Goal: Task Accomplishment & Management: Manage account settings

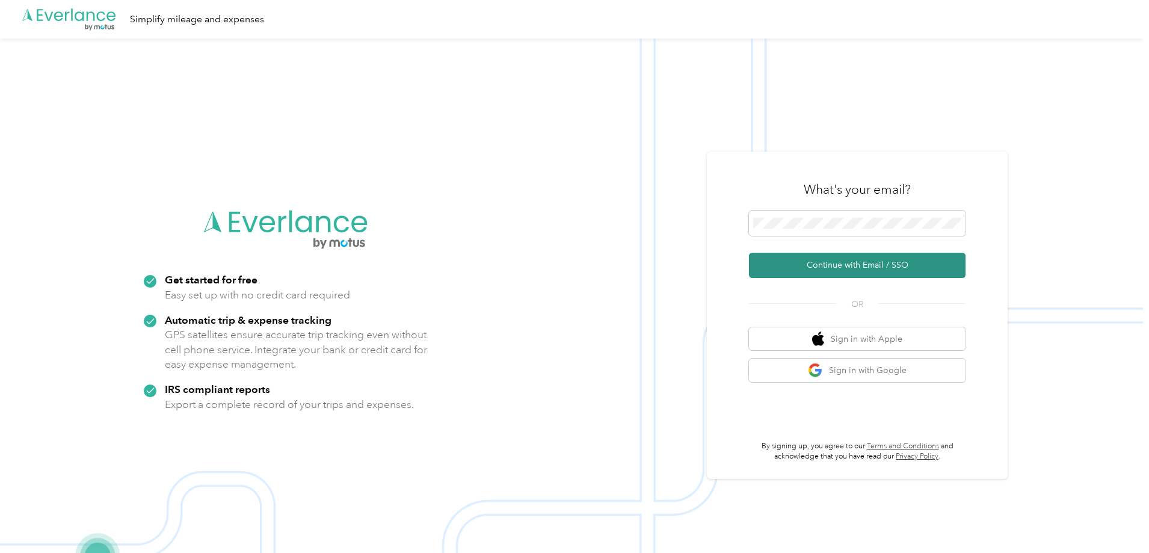
click at [838, 257] on button "Continue with Email / SSO" at bounding box center [857, 265] width 216 height 25
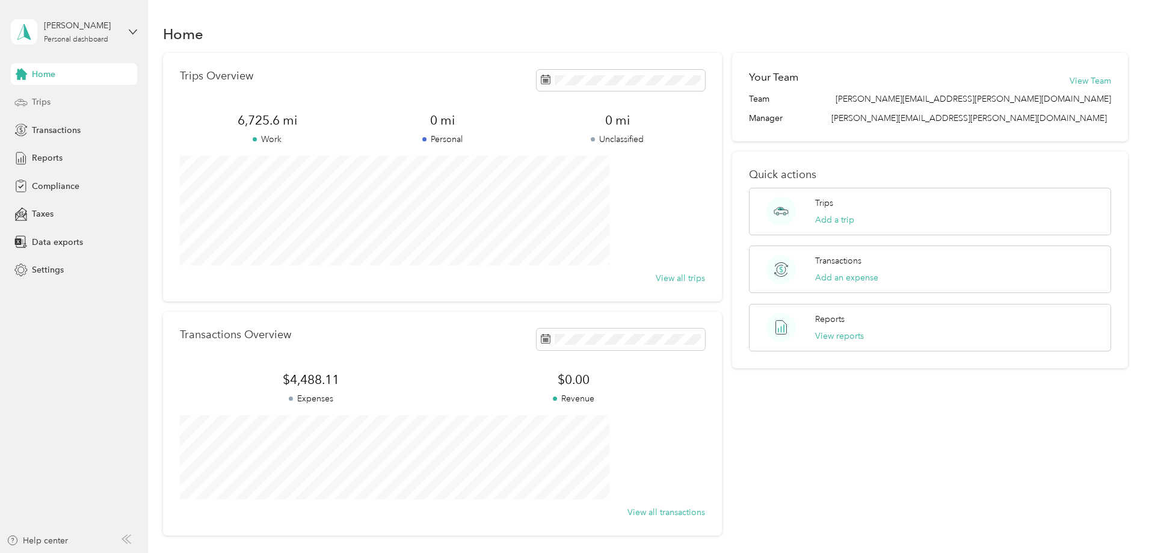
click at [50, 110] on div "Trips" at bounding box center [74, 102] width 126 height 22
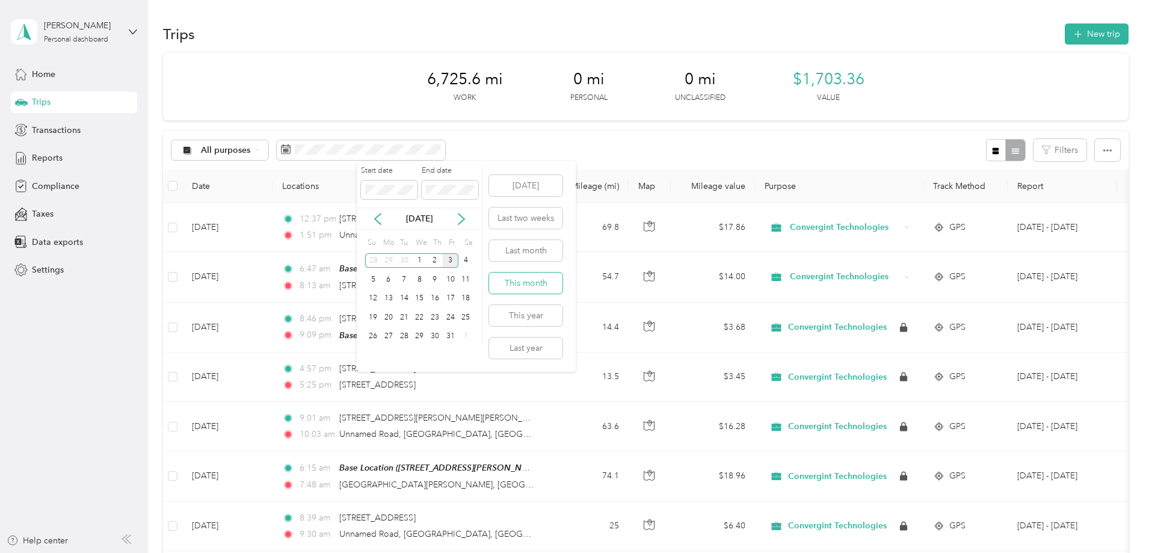
click at [527, 278] on button "This month" at bounding box center [525, 282] width 73 height 21
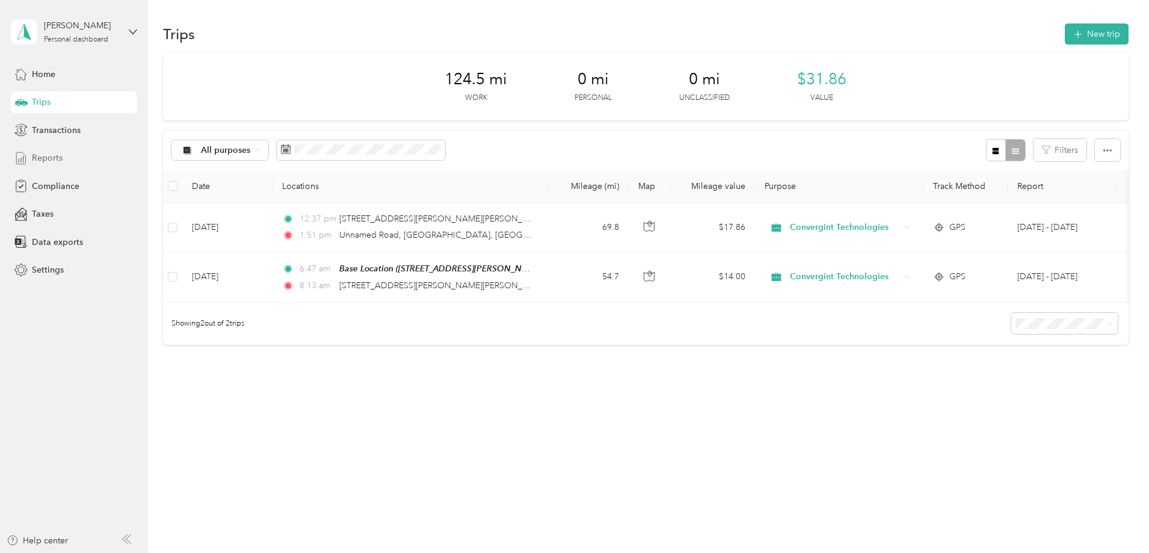
click at [73, 167] on div "Reports" at bounding box center [74, 158] width 126 height 22
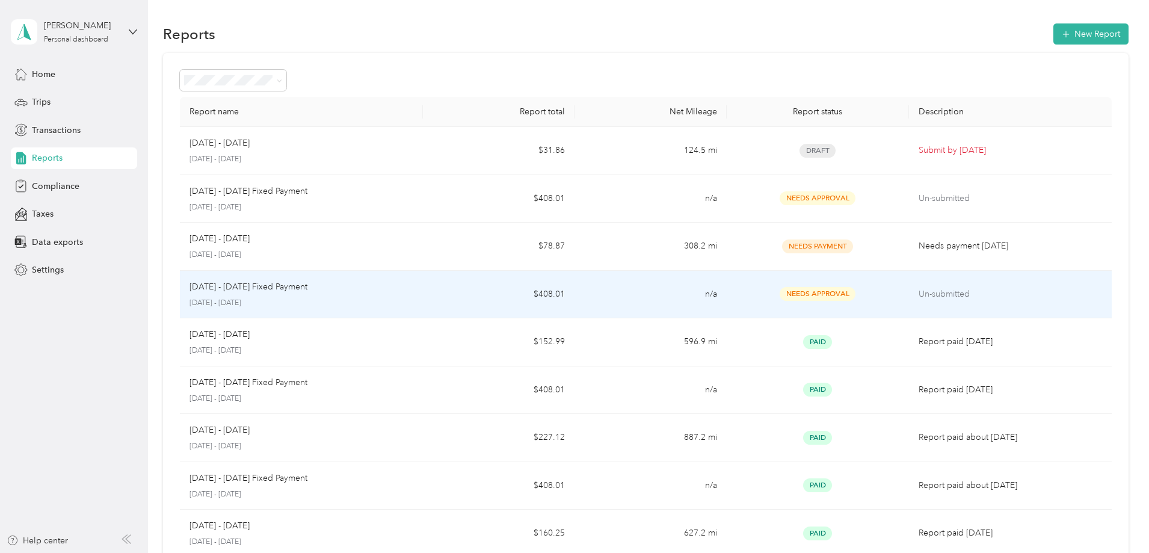
click at [779, 293] on span "Needs Approval" at bounding box center [817, 294] width 76 height 14
